Goal: Task Accomplishment & Management: Manage account settings

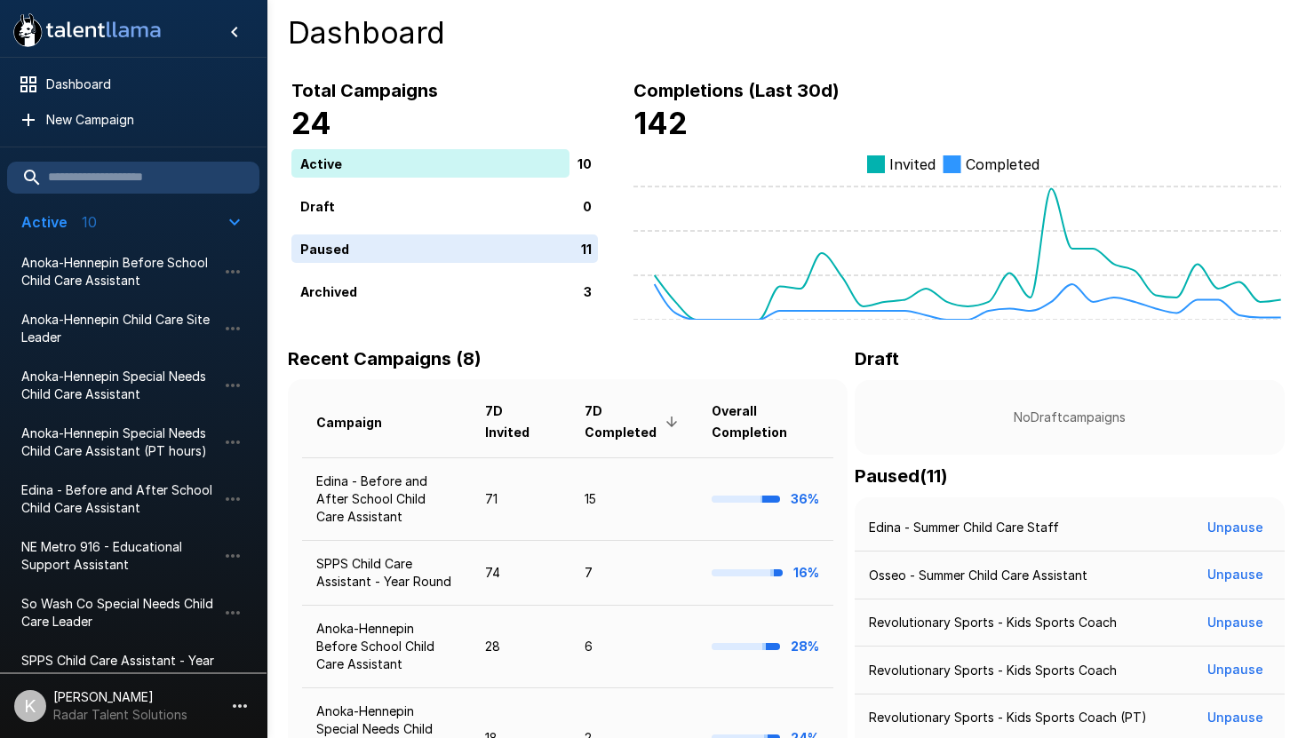
scroll to position [178, 0]
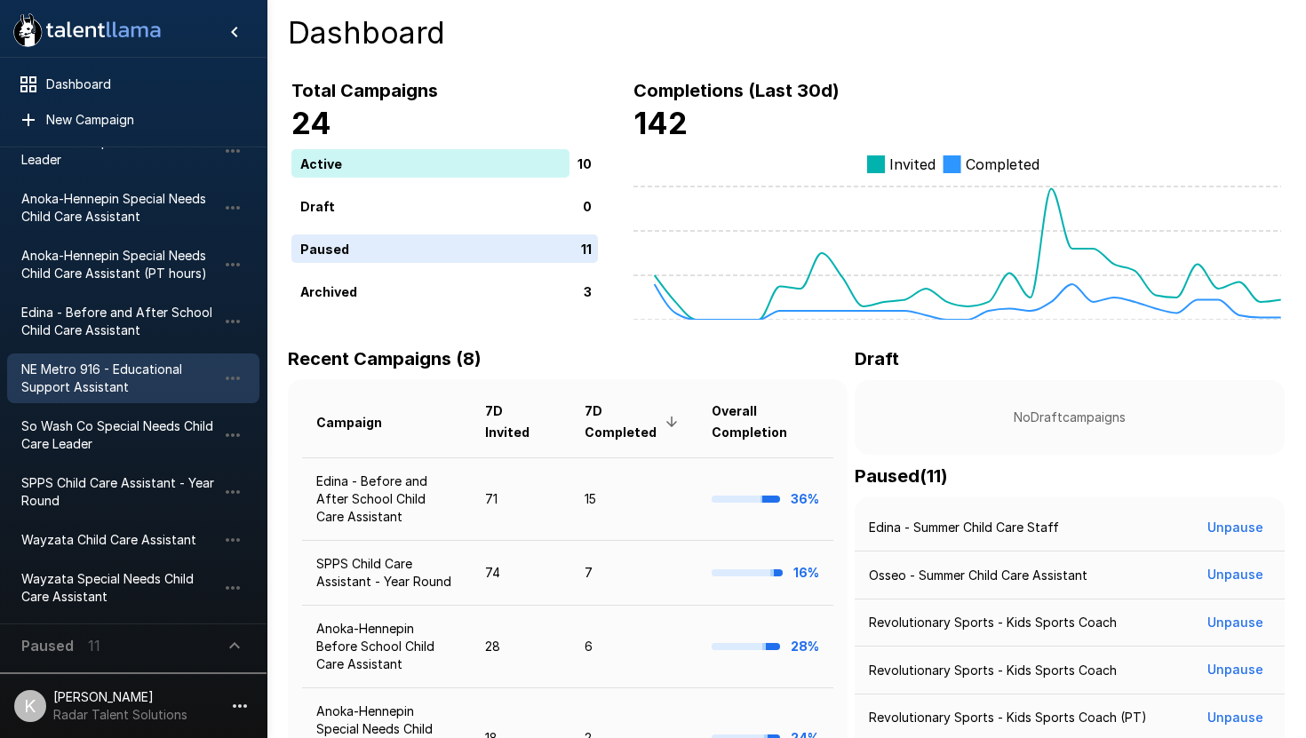
click at [135, 371] on span "NE Metro 916 - Educational Support Assistant" at bounding box center [118, 379] width 195 height 36
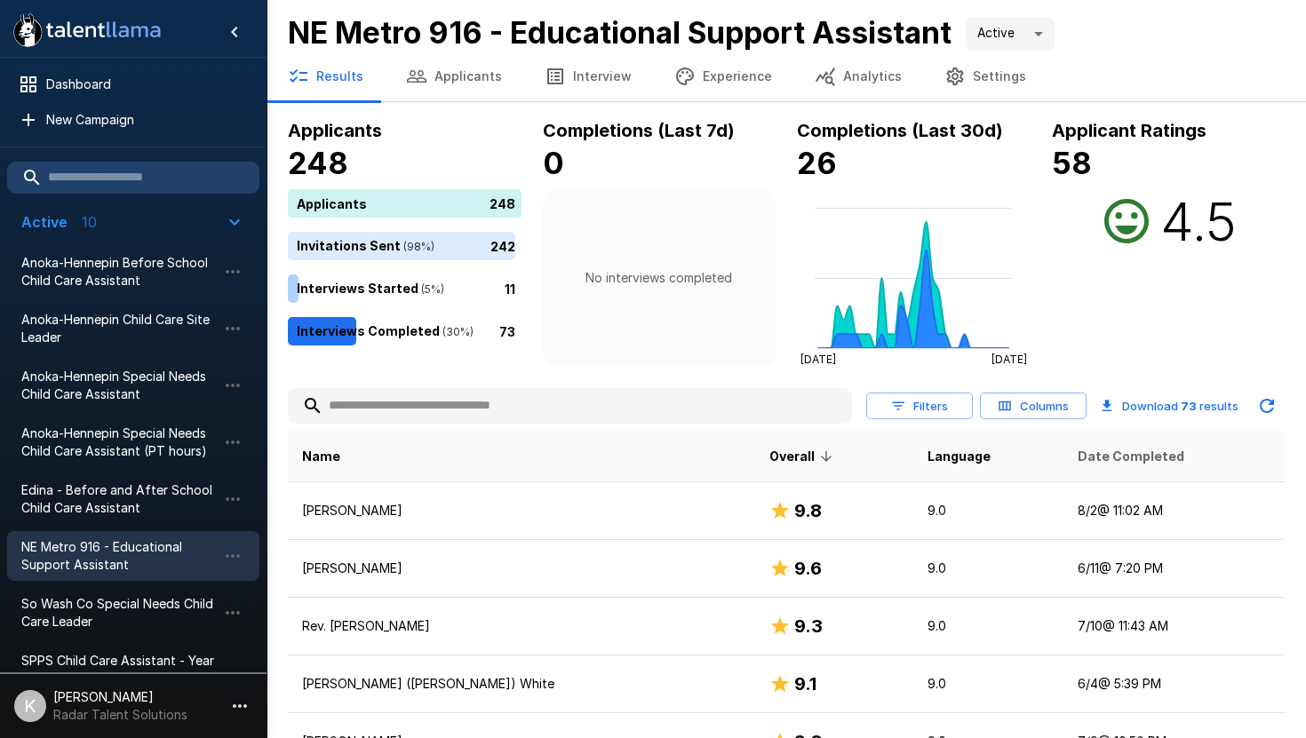
click at [1077, 459] on span "Date Completed" at bounding box center [1130, 456] width 107 height 21
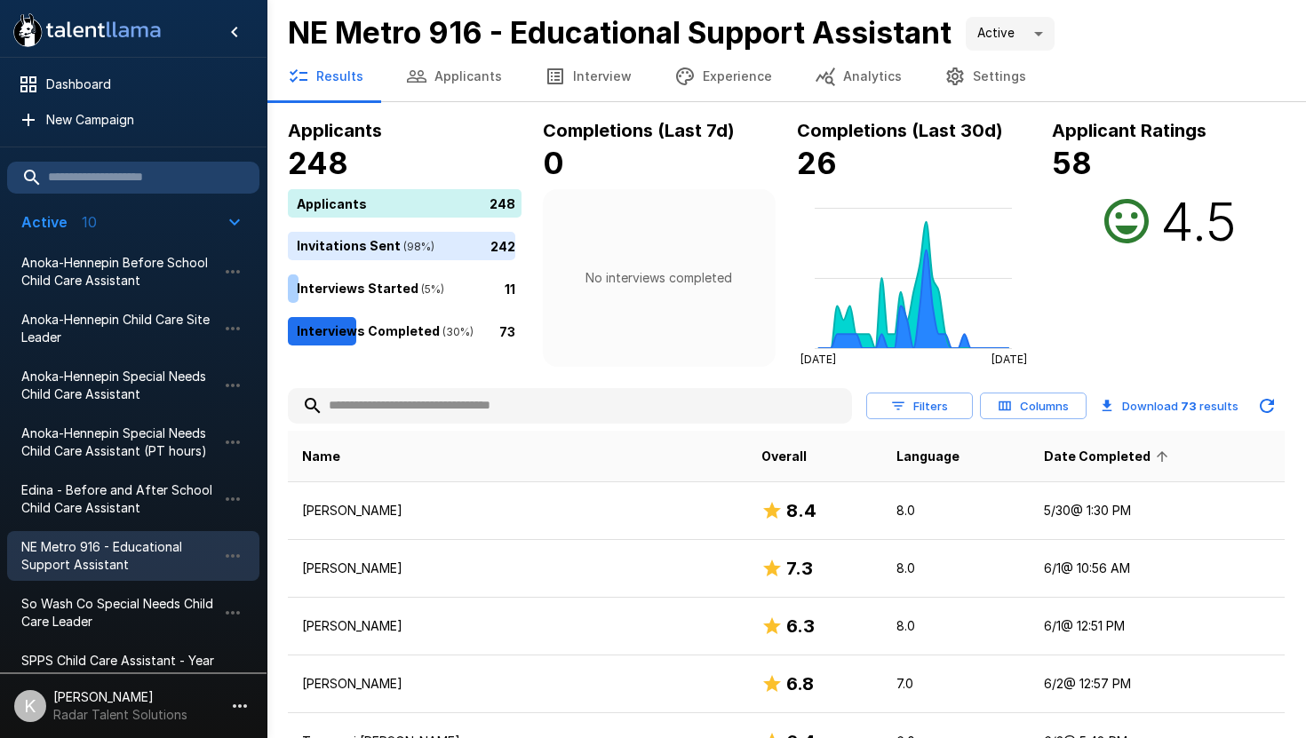
click at [1063, 457] on span "Date Completed" at bounding box center [1109, 456] width 130 height 21
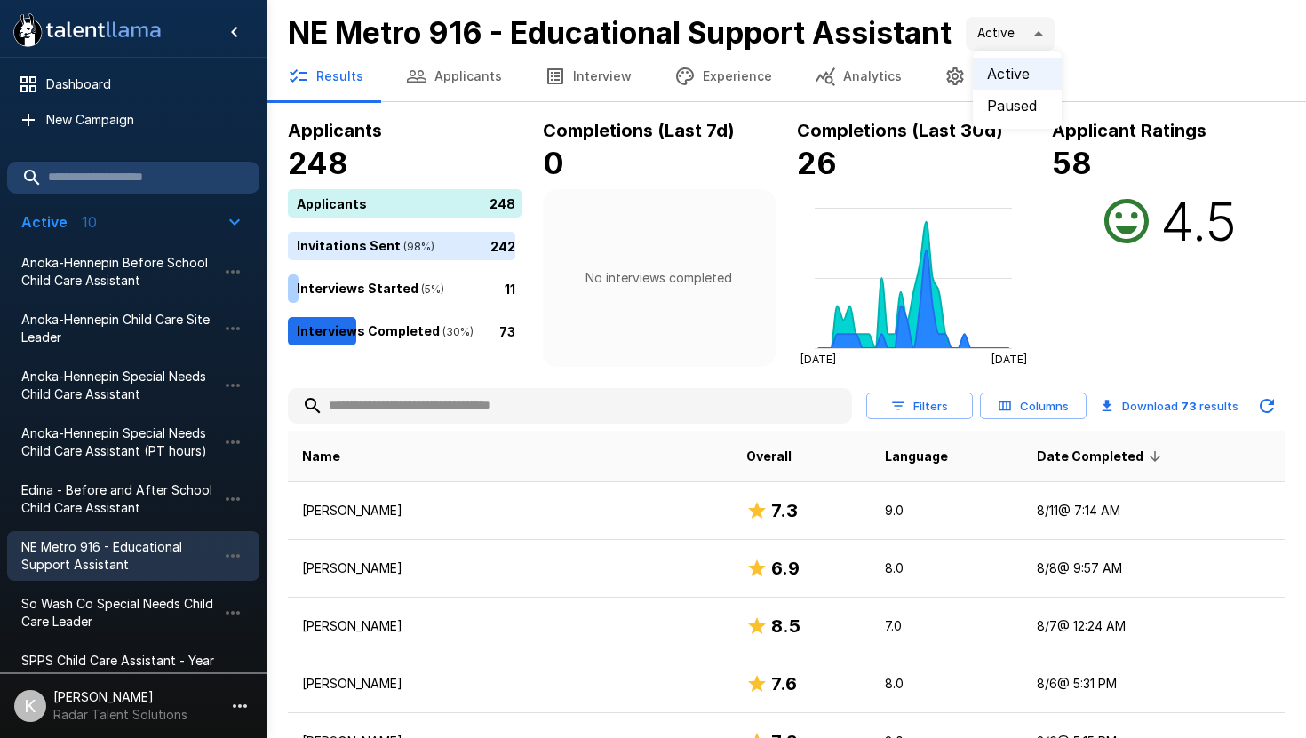
click at [1039, 27] on body ".st0{fill:#FFFFFF;} .st1{fill:#76a4ed;} Dashboard New Campaign Active 10 Anoka-…" at bounding box center [653, 369] width 1306 height 738
click at [1016, 102] on li "Paused" at bounding box center [1017, 106] width 89 height 32
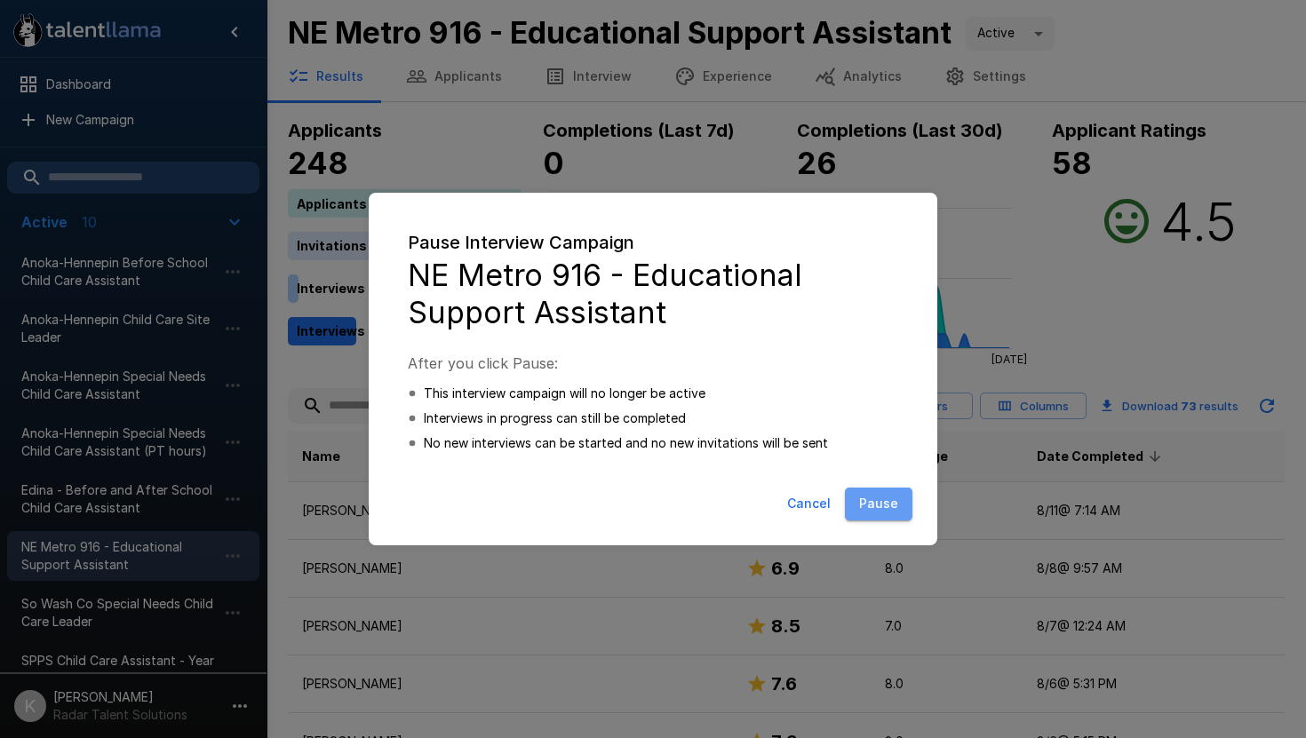
click at [889, 495] on button "Pause" at bounding box center [879, 504] width 68 height 33
type input "*****"
